Goal: Navigation & Orientation: Find specific page/section

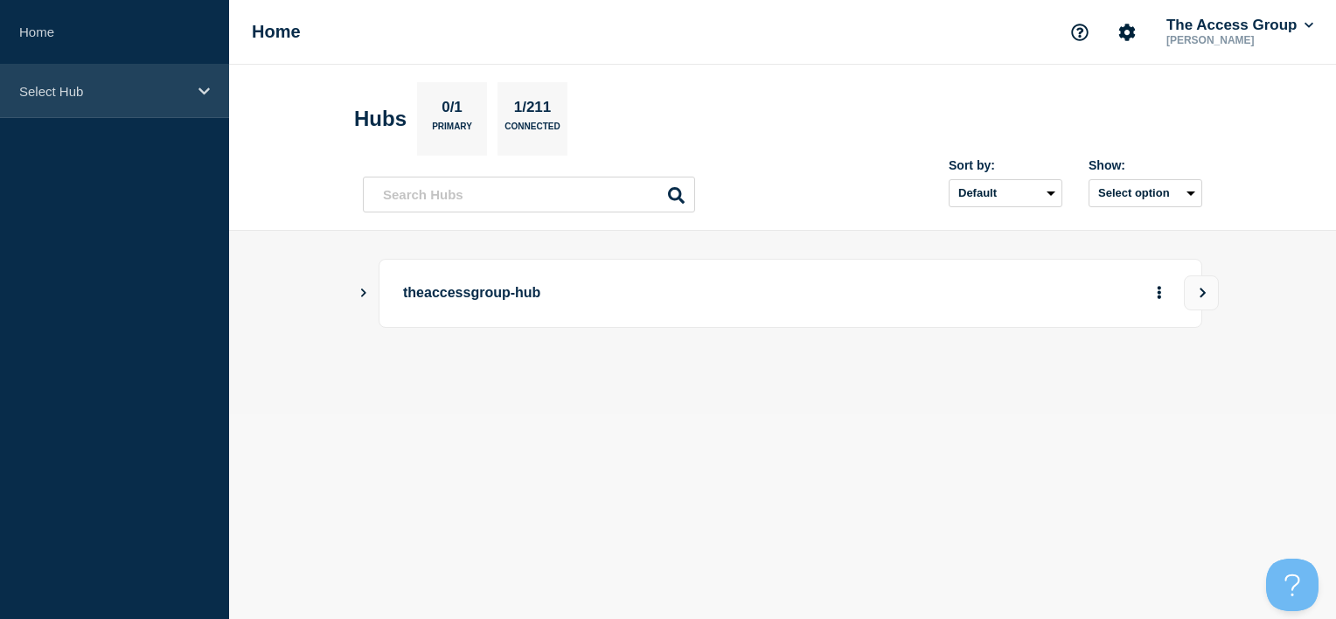
click at [84, 100] on div "Select Hub" at bounding box center [114, 91] width 229 height 53
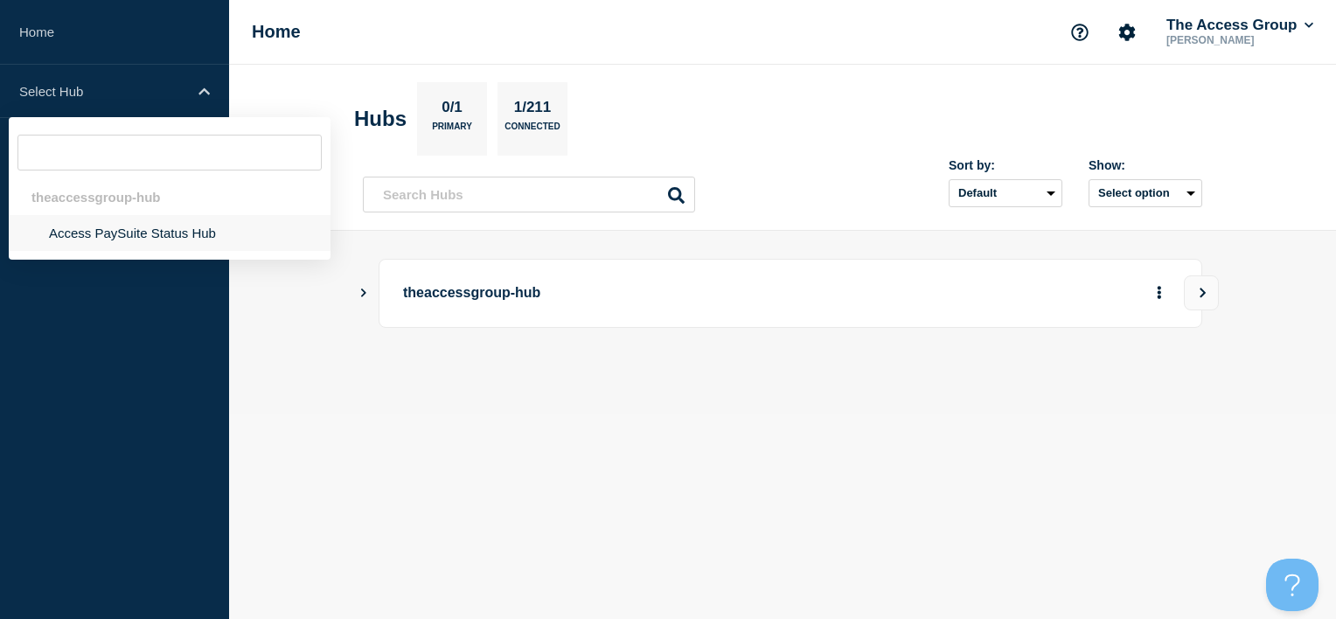
click at [126, 242] on li "Access PaySuite Status Hub" at bounding box center [170, 233] width 322 height 36
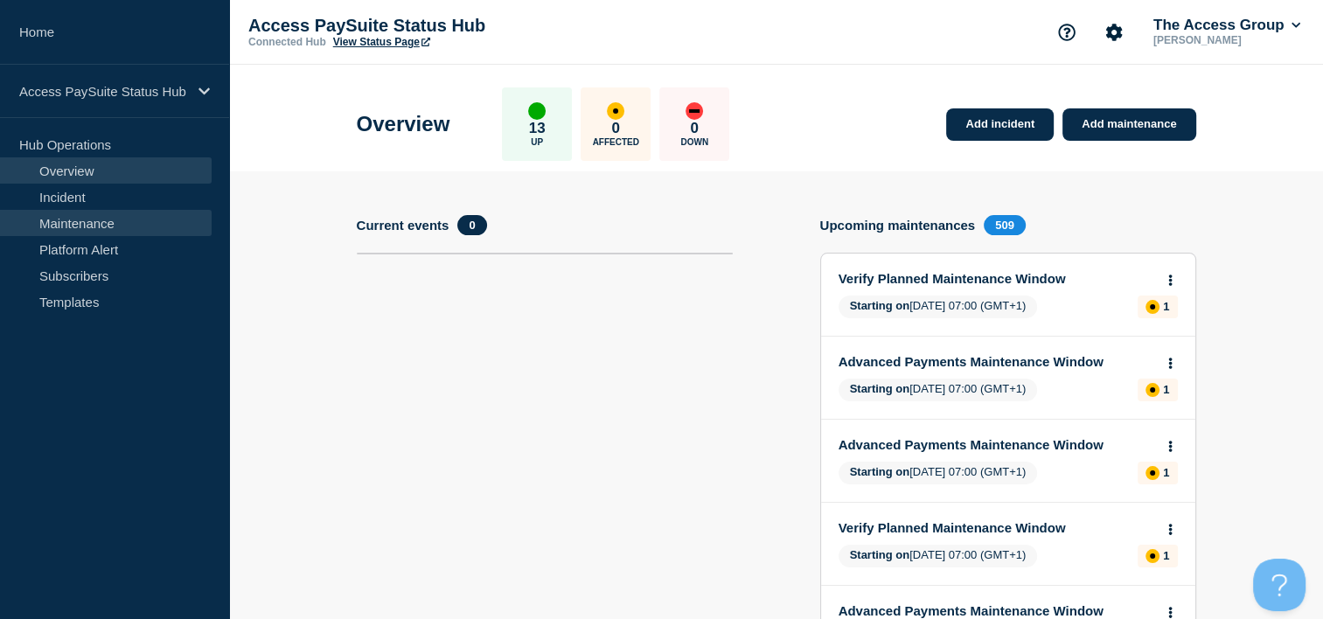
click at [141, 213] on link "Maintenance" at bounding box center [106, 223] width 212 height 26
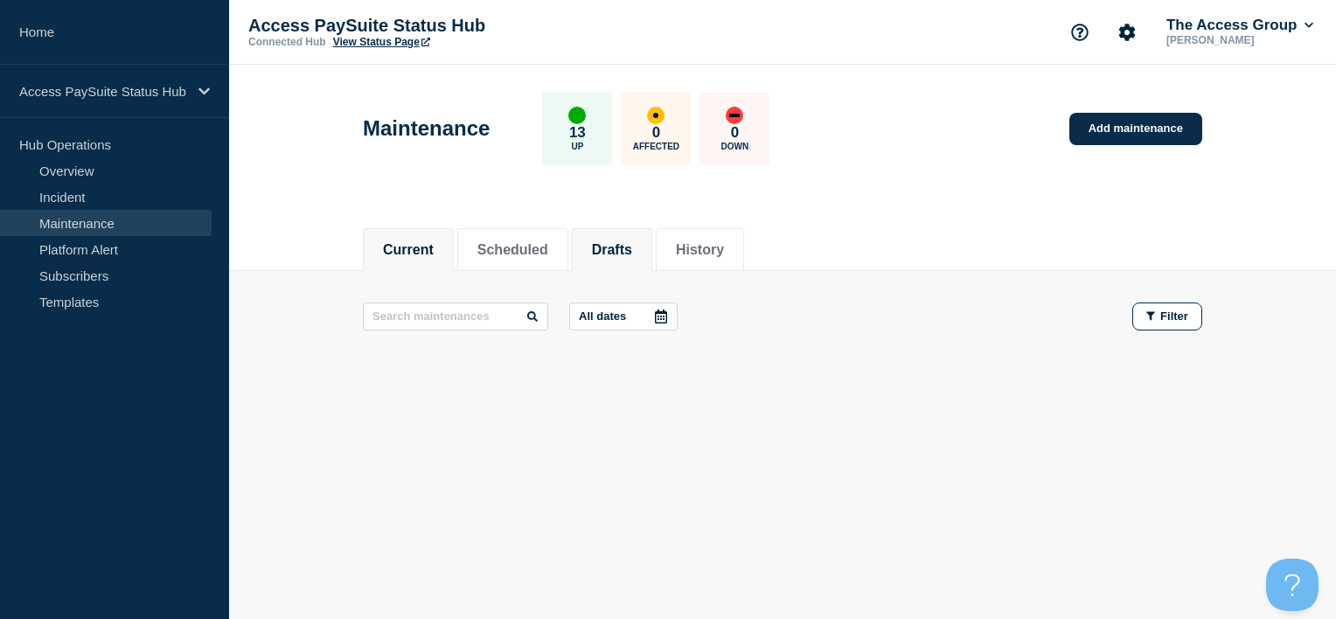
click at [632, 247] on button "Drafts" at bounding box center [612, 250] width 40 height 16
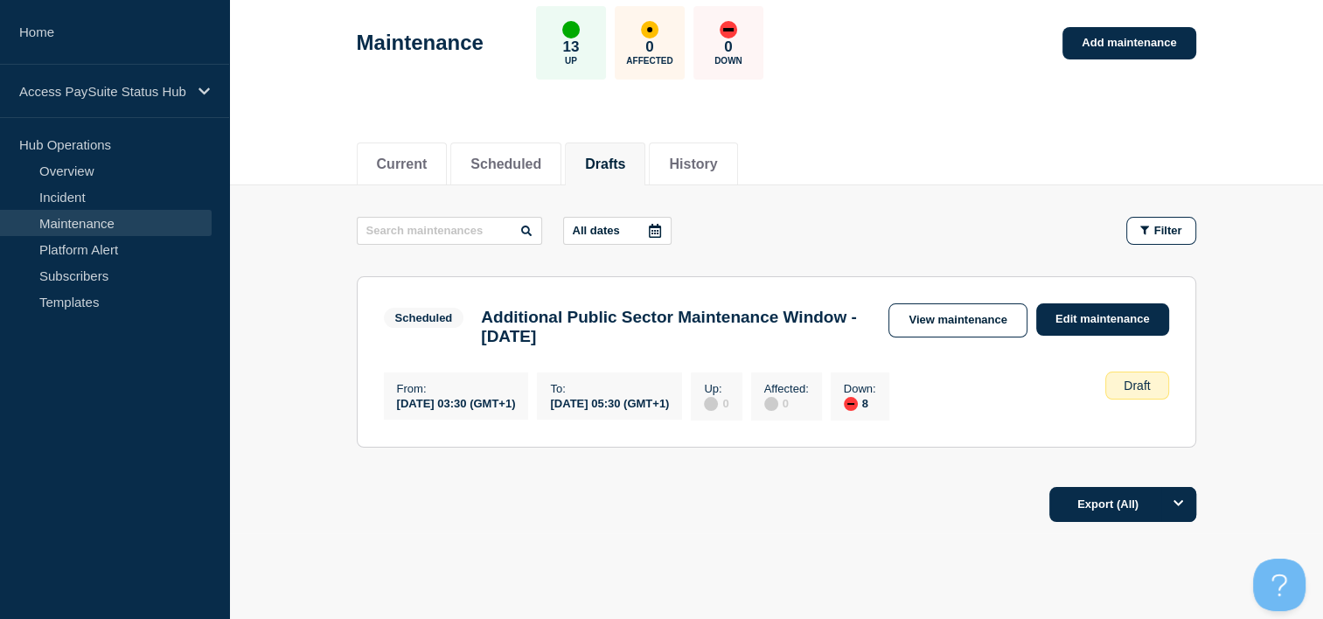
scroll to position [156, 0]
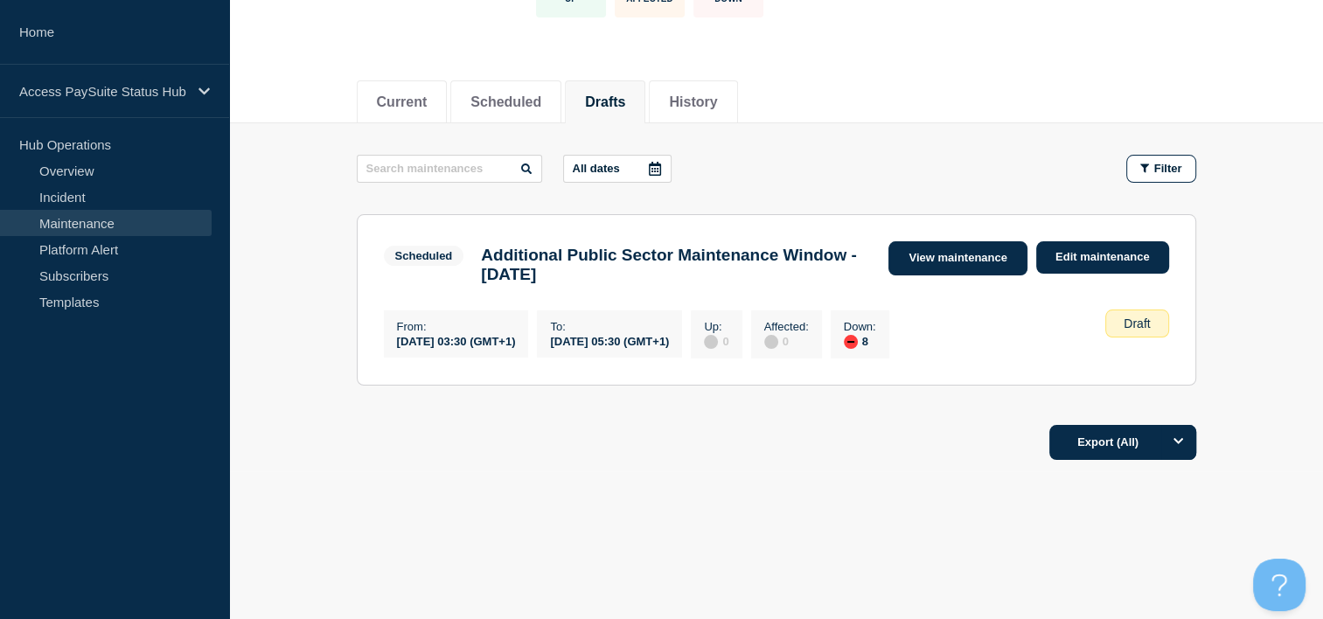
click at [928, 241] on link "View maintenance" at bounding box center [957, 258] width 138 height 34
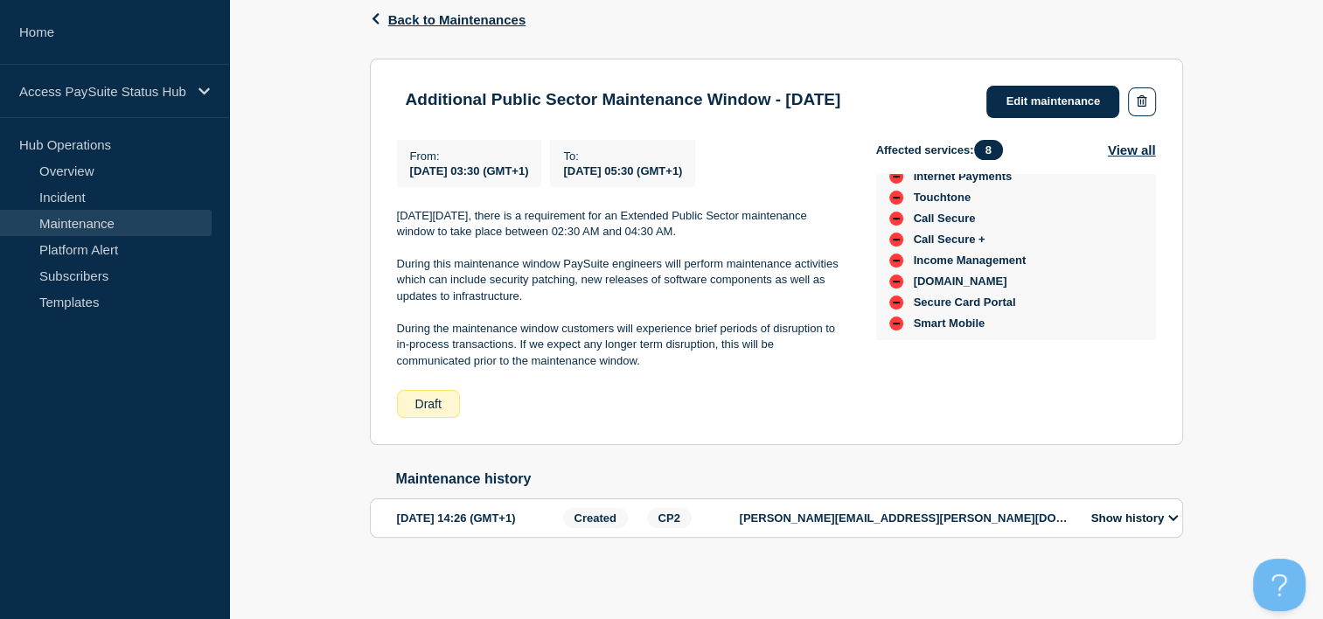
scroll to position [327, 0]
